Goal: Task Accomplishment & Management: Manage account settings

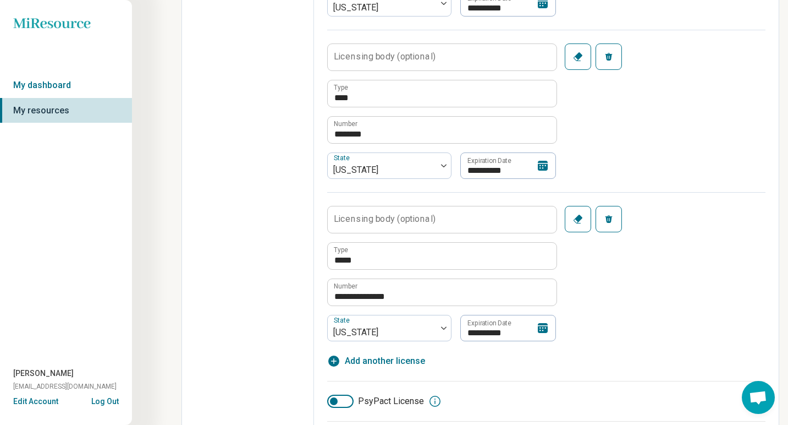
scroll to position [478, 0]
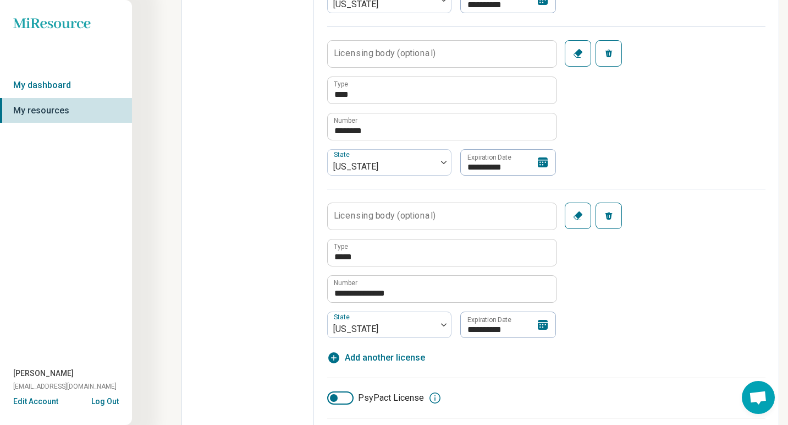
click at [540, 164] on icon at bounding box center [542, 162] width 13 height 13
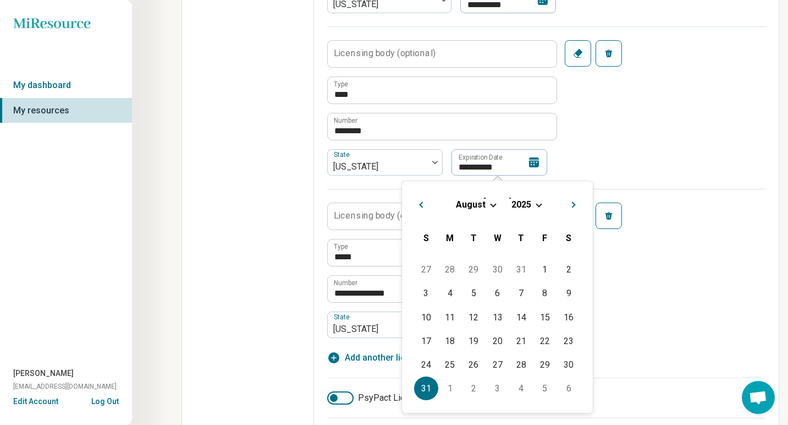
click at [537, 208] on div "[DATE]" at bounding box center [497, 205] width 173 height 12
click at [537, 199] on div "[DATE]" at bounding box center [497, 205] width 173 height 12
click at [534, 205] on div "[DATE]" at bounding box center [497, 205] width 173 height 12
click at [523, 205] on span "2025" at bounding box center [521, 204] width 20 height 10
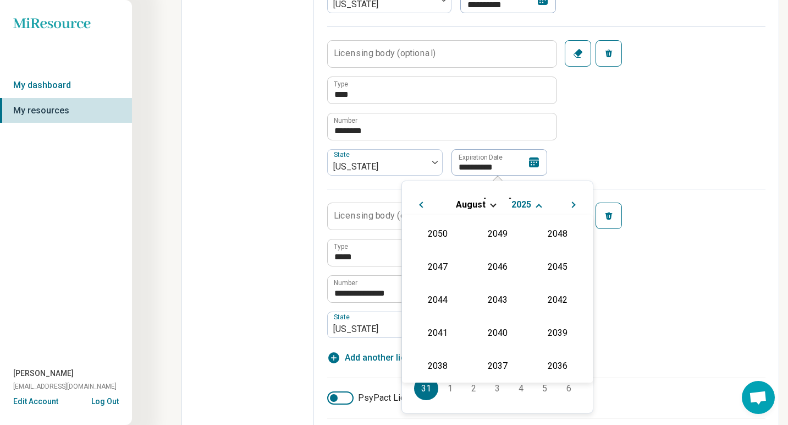
scroll to position [199, 0]
click at [560, 276] on div "2050 2049 2048 2047 2046 2045 2044 2043 2042 2041 2040 2039 2038 2037 2036 2035…" at bounding box center [497, 298] width 191 height 167
click at [560, 260] on div "2027" at bounding box center [557, 266] width 53 height 20
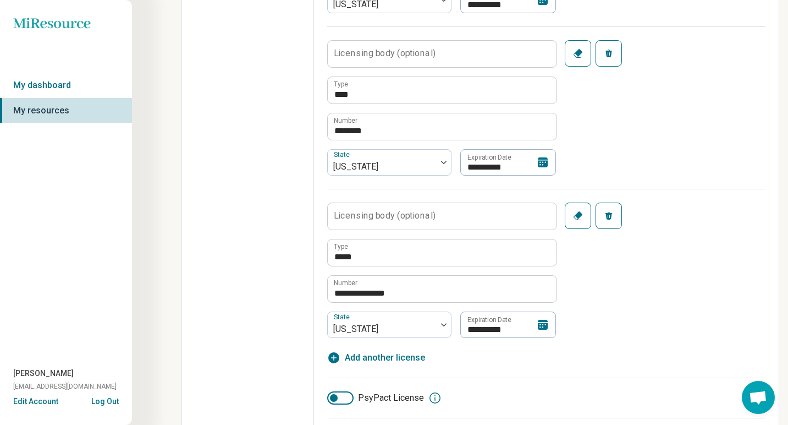
click at [649, 127] on div "**********" at bounding box center [546, 107] width 438 height 162
click at [542, 161] on icon at bounding box center [543, 162] width 10 height 10
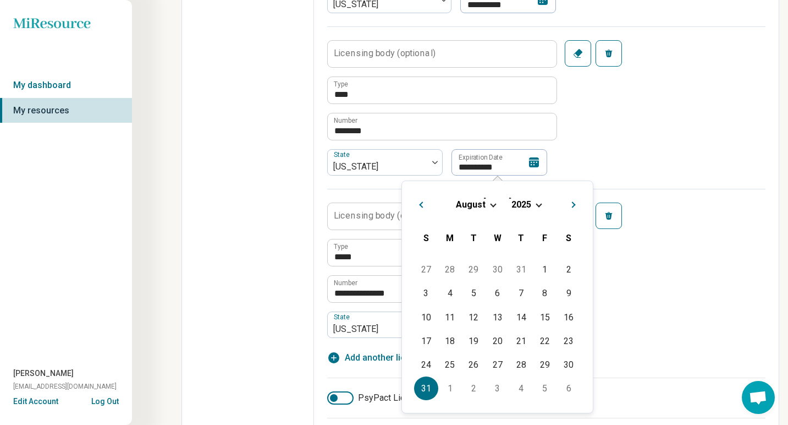
click at [534, 203] on div "[DATE]" at bounding box center [497, 205] width 173 height 12
click at [540, 204] on span "Choose Date" at bounding box center [539, 204] width 6 height 6
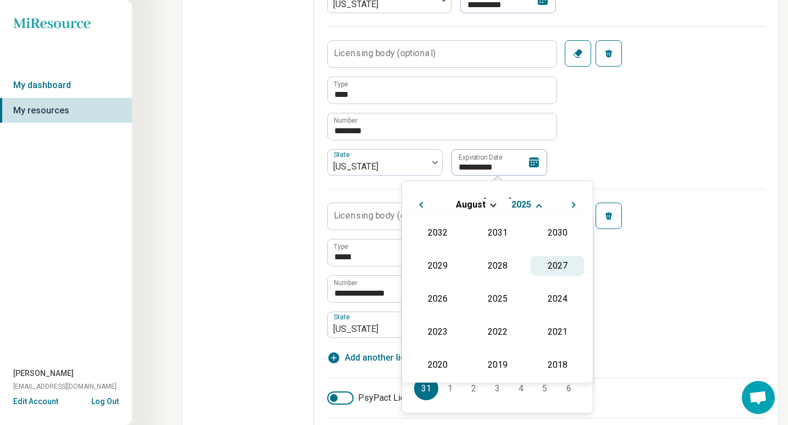
click at [556, 263] on div "2027" at bounding box center [557, 266] width 53 height 20
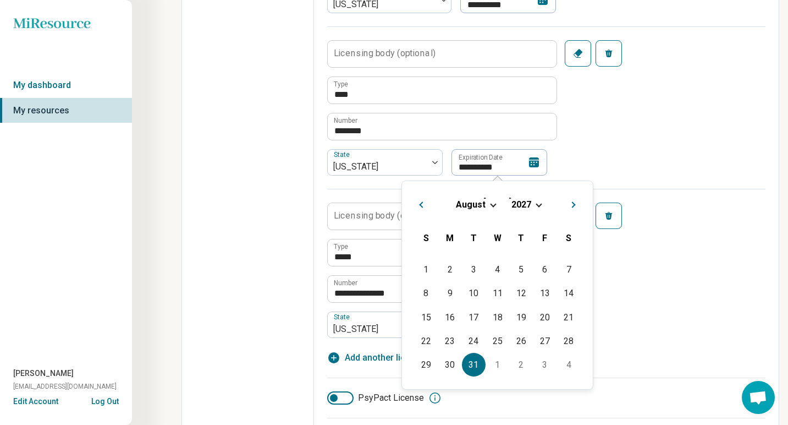
click at [475, 365] on div "31" at bounding box center [474, 364] width 24 height 24
type textarea "*"
type input "**********"
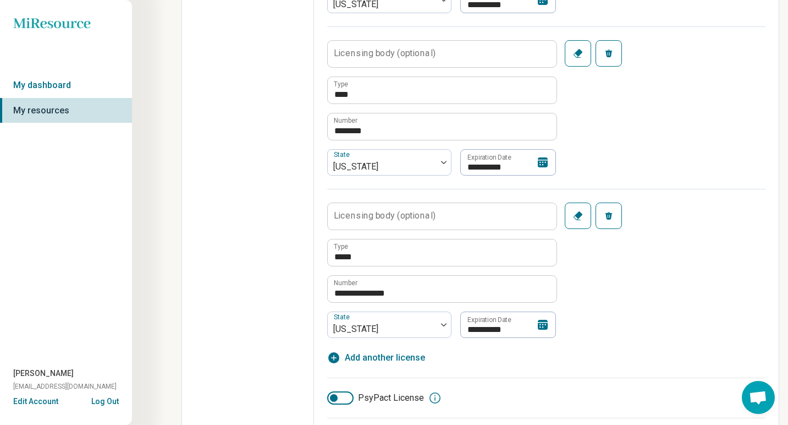
click at [627, 176] on div "**********" at bounding box center [546, 107] width 438 height 162
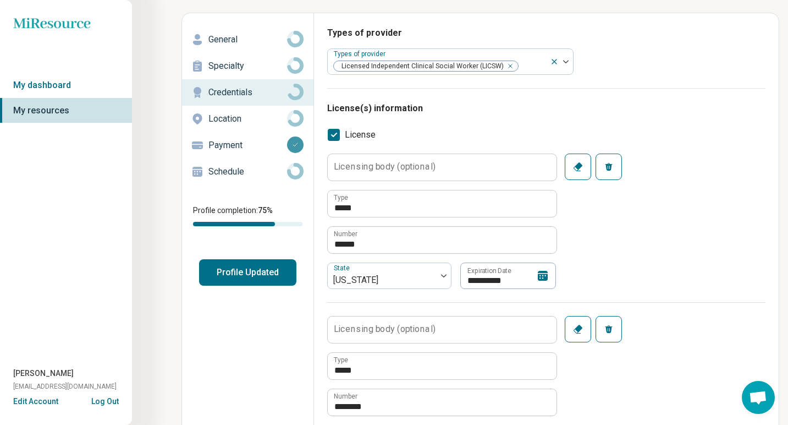
scroll to position [0, 0]
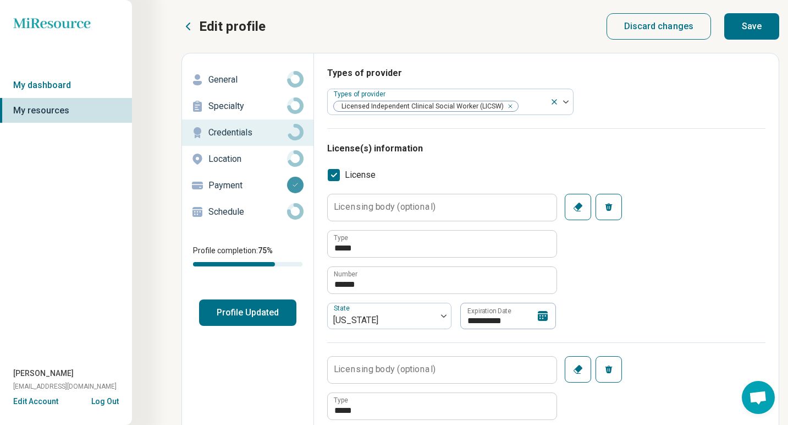
click at [750, 23] on button "Save" at bounding box center [751, 26] width 55 height 26
click at [232, 80] on p "General" at bounding box center [247, 79] width 79 height 13
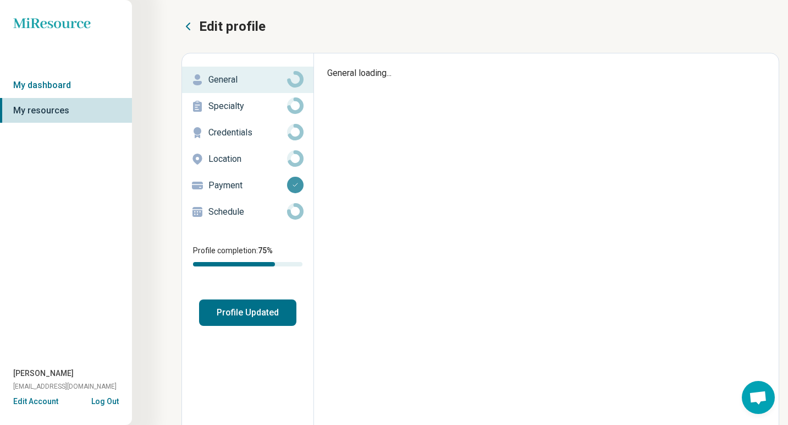
type textarea "*"
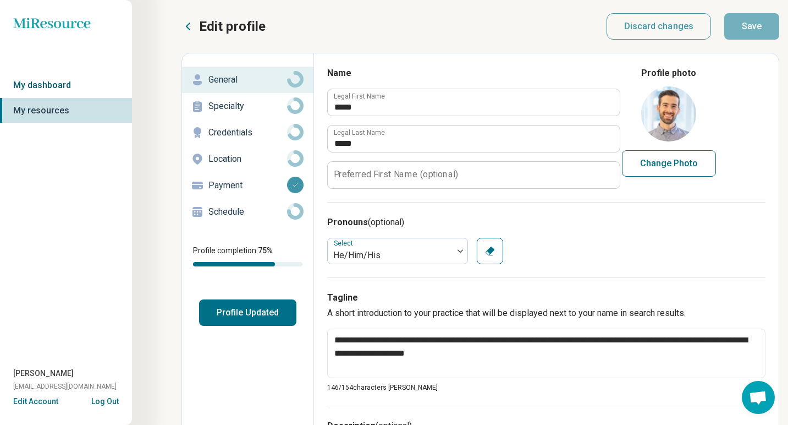
click at [70, 87] on link "My dashboard" at bounding box center [66, 85] width 132 height 25
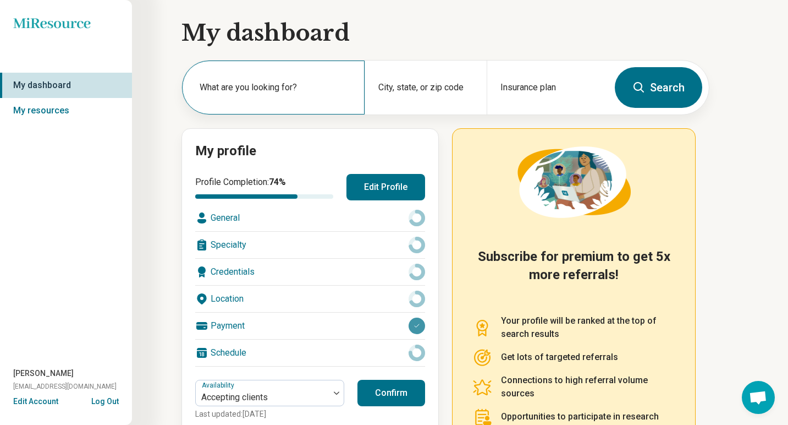
scroll to position [107, 0]
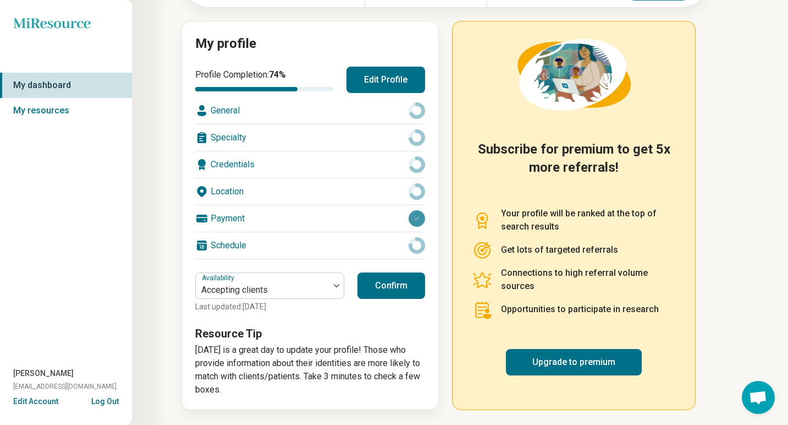
click at [389, 287] on button "Confirm" at bounding box center [391, 285] width 68 height 26
